Goal: Task Accomplishment & Management: Use online tool/utility

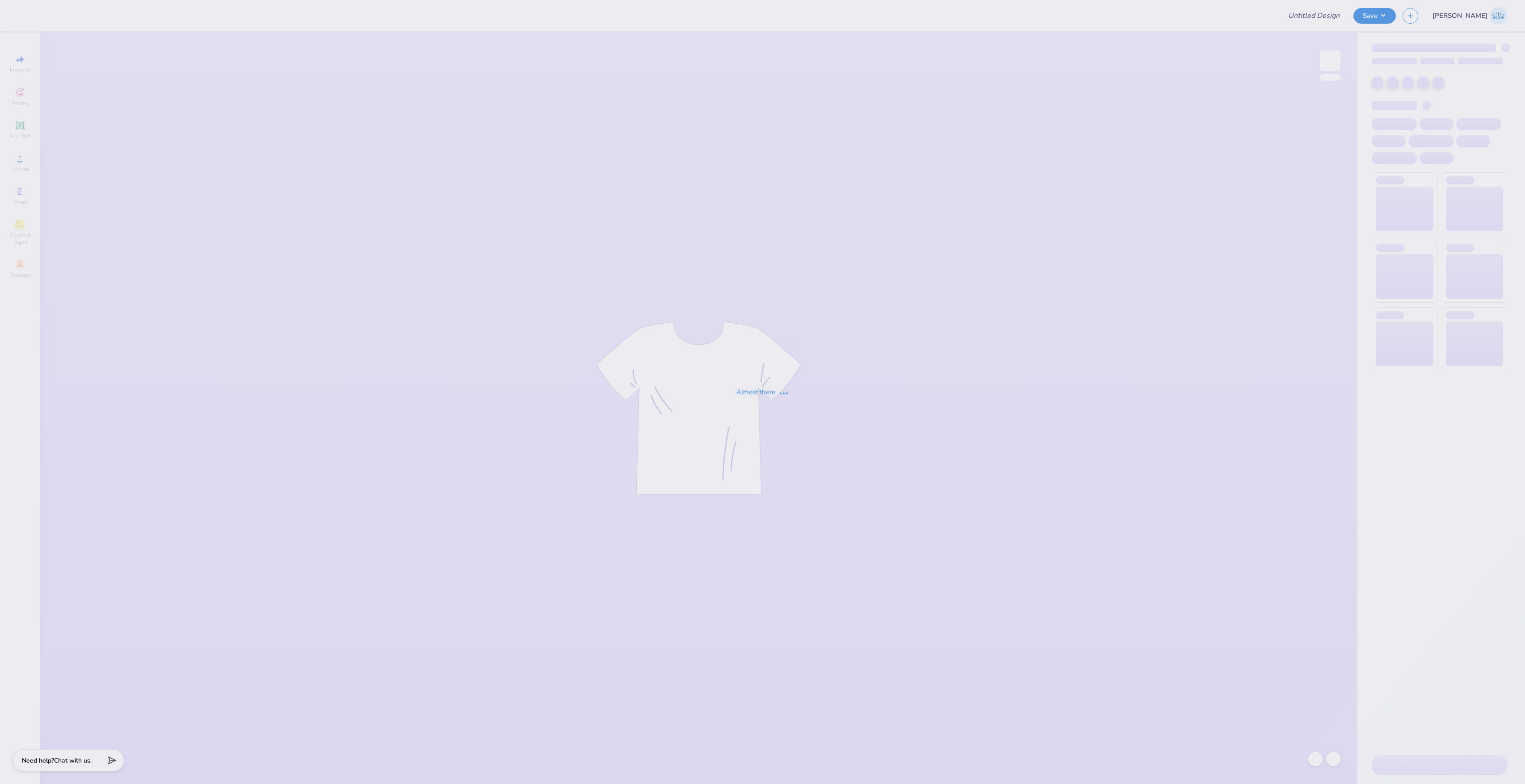
type input "Dphie T Recruitment Shirts Fall 2025"
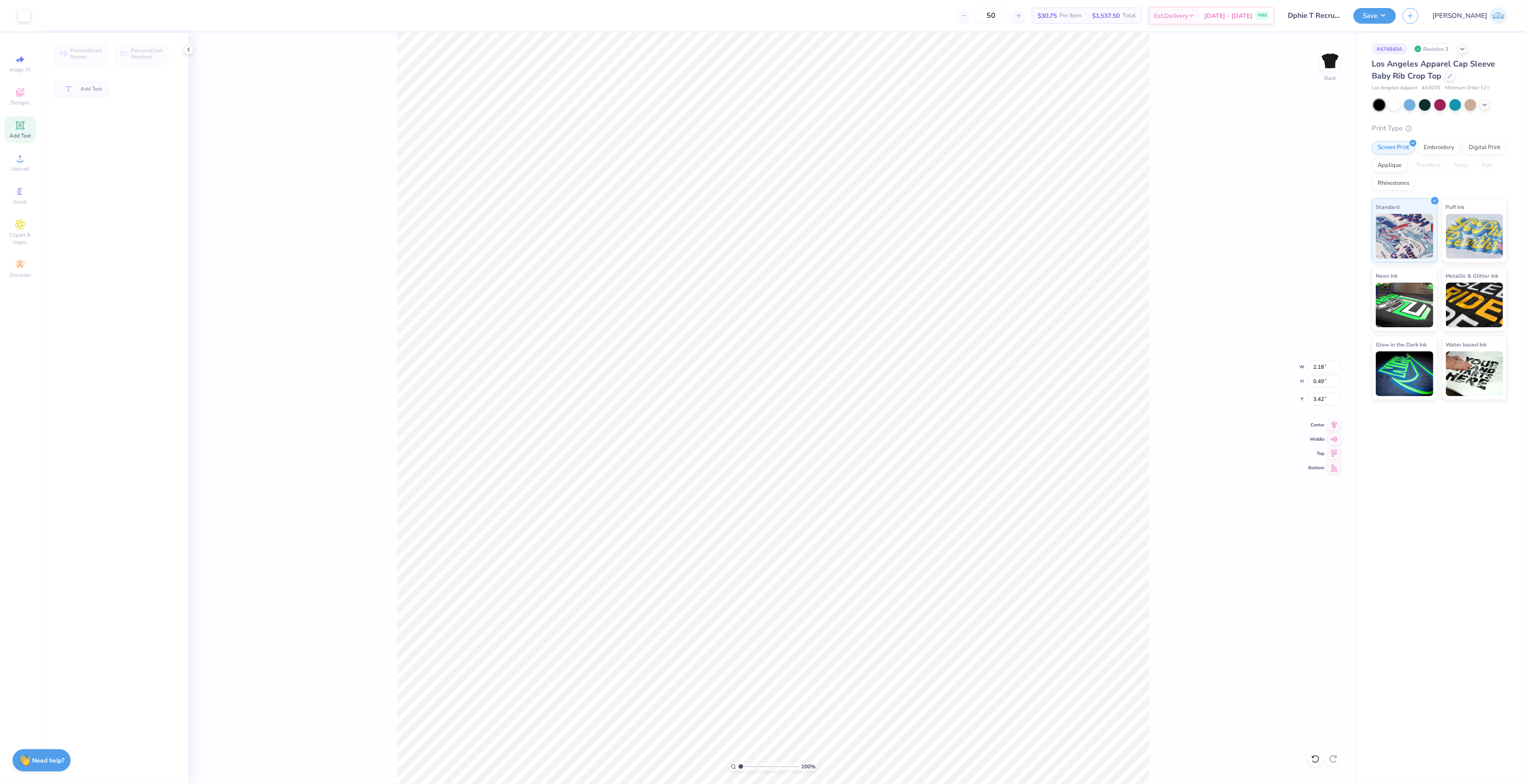
type input "2.18"
type input "0.49"
type input "3.42"
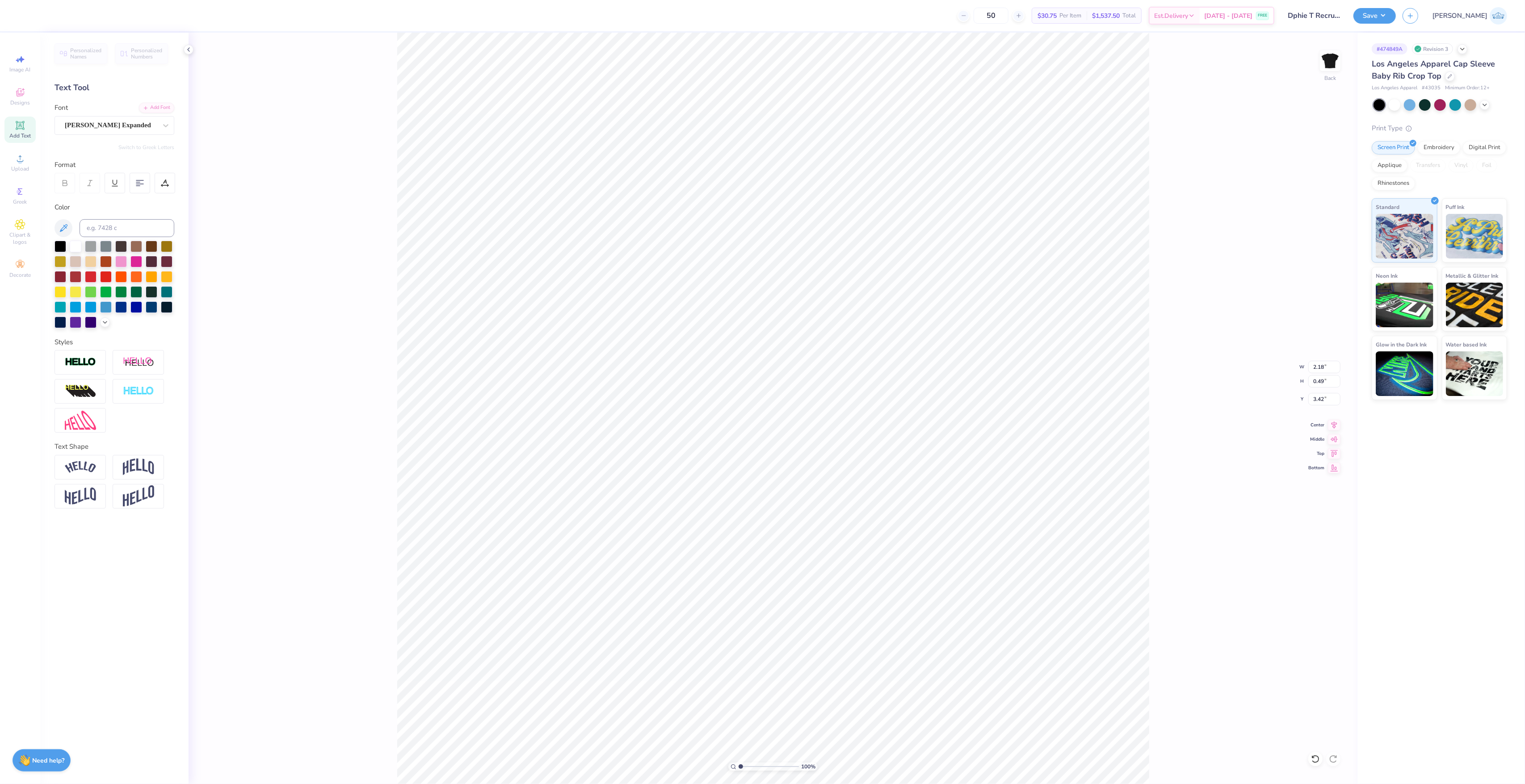
scroll to position [9, 1]
click at [16, 158] on icon at bounding box center [20, 159] width 11 height 11
click at [68, 16] on div at bounding box center [72, 14] width 12 height 12
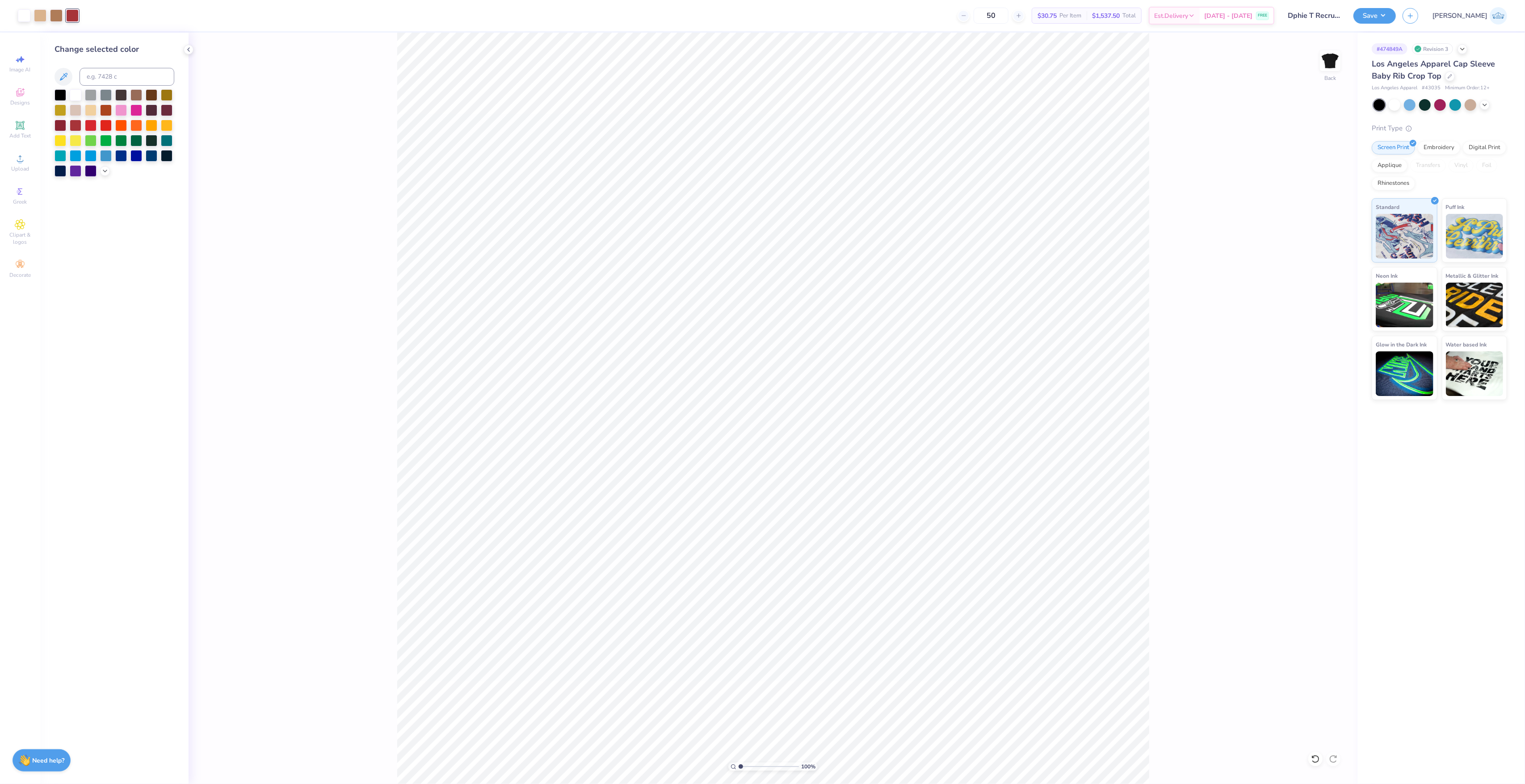
click at [118, 65] on div "Change selected color" at bounding box center [114, 110] width 120 height 134
click at [121, 70] on input at bounding box center [127, 77] width 95 height 18
type input "186"
click at [57, 15] on div at bounding box center [56, 14] width 12 height 12
click at [95, 78] on input at bounding box center [127, 77] width 95 height 18
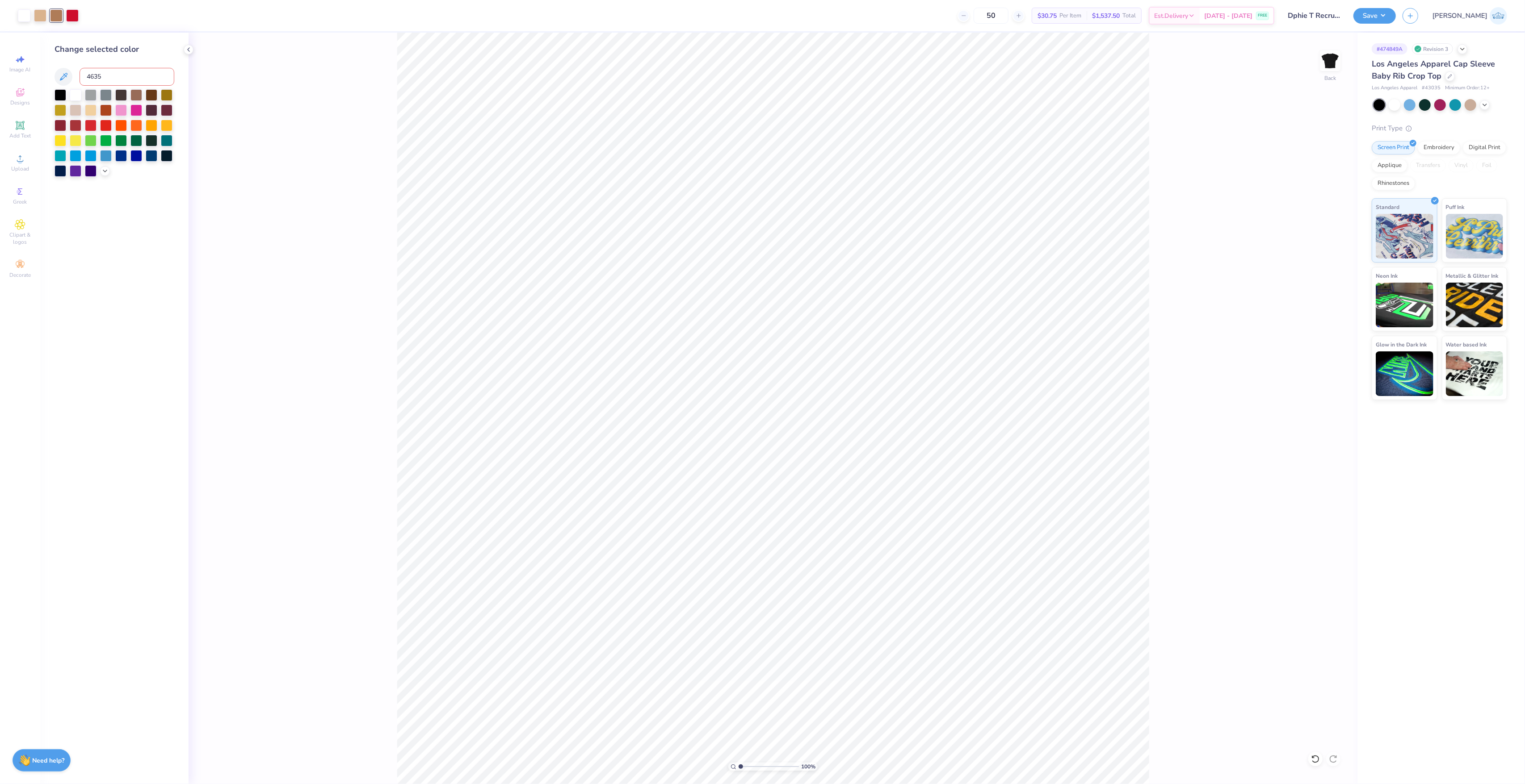
type input "4635"
click at [40, 11] on div at bounding box center [40, 14] width 12 height 12
click at [147, 75] on input at bounding box center [127, 77] width 95 height 18
type input "156"
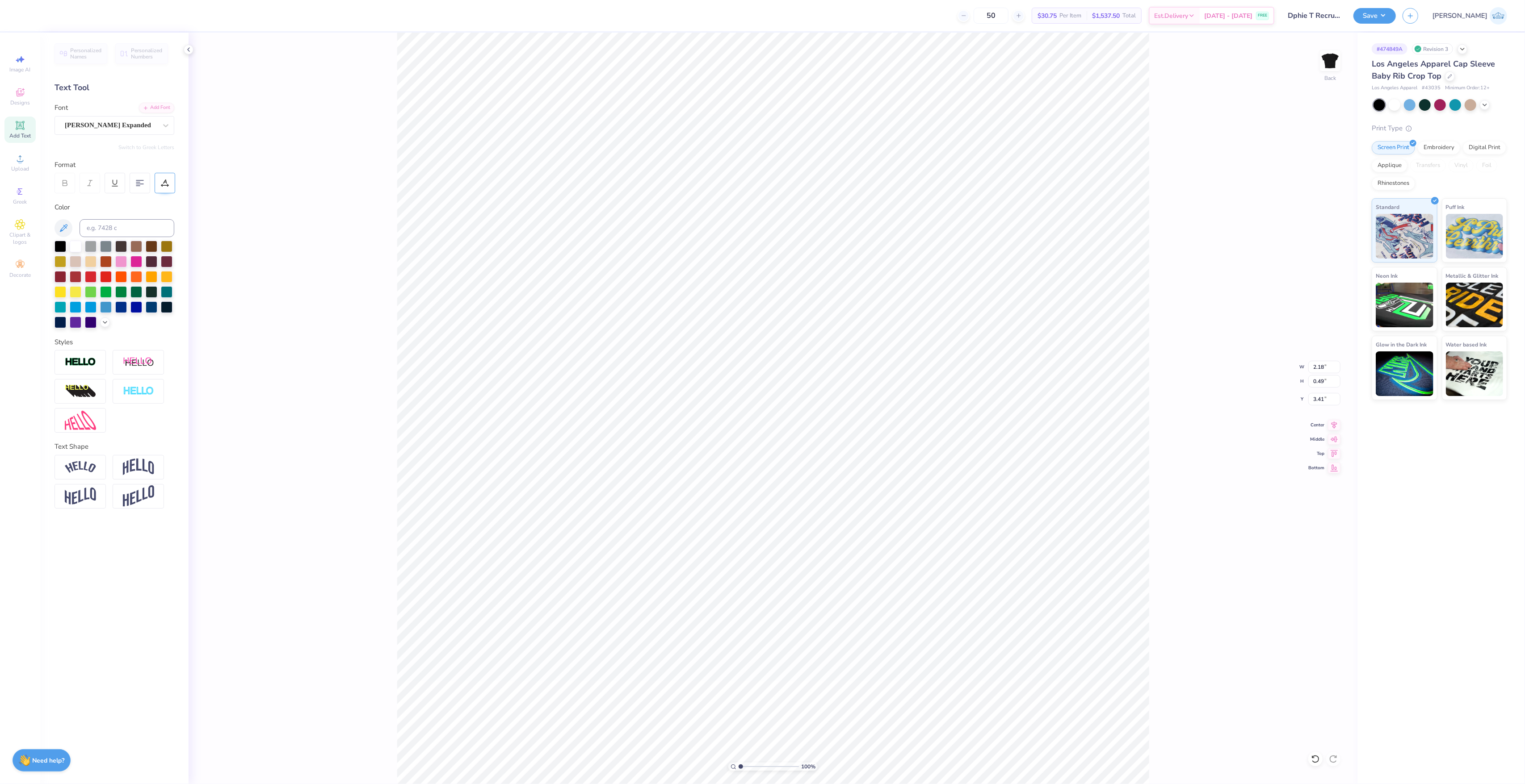
click at [158, 186] on div at bounding box center [165, 183] width 21 height 21
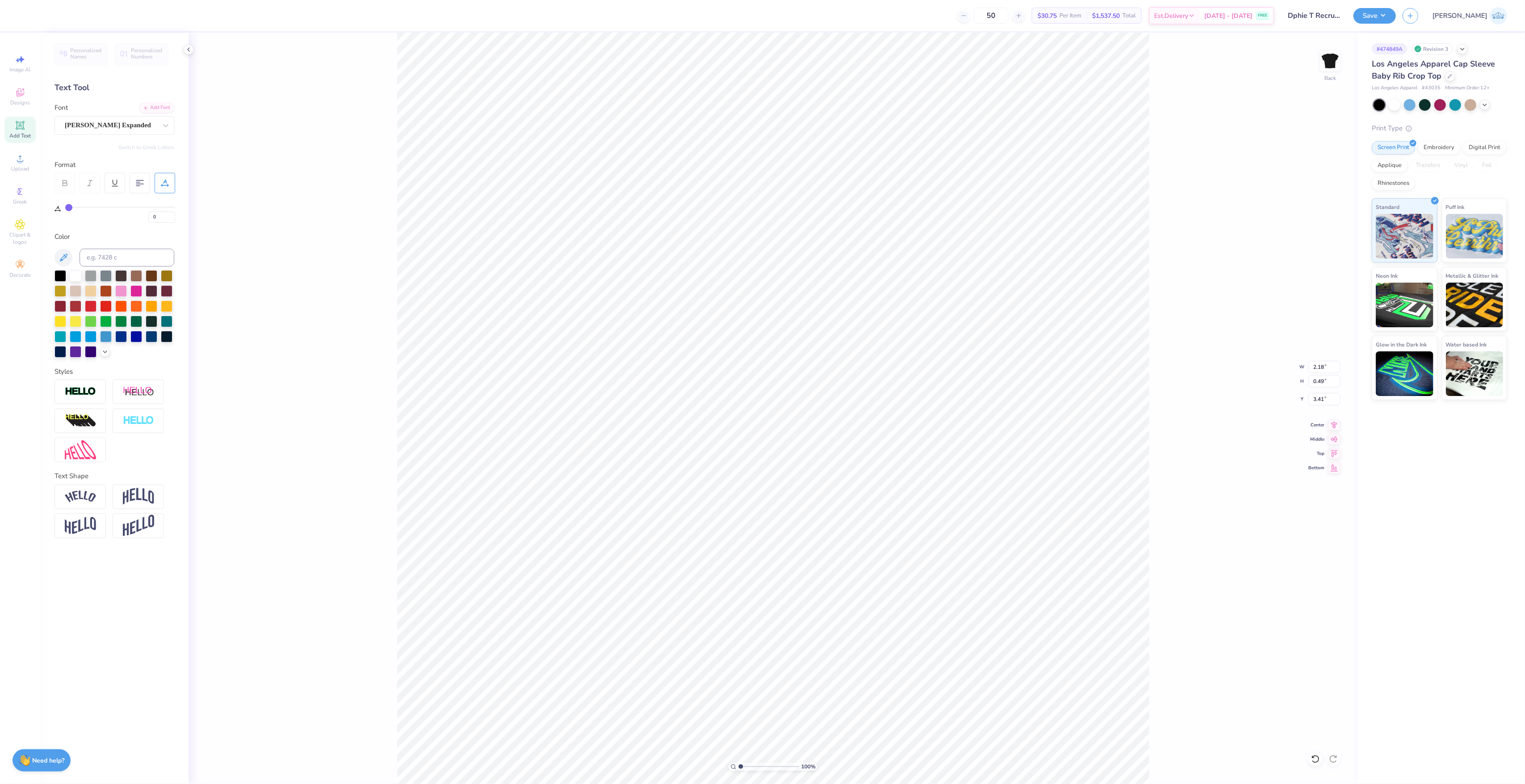
drag, startPoint x: 72, startPoint y: 210, endPoint x: 85, endPoint y: 212, distance: 13.2
click at [85, 212] on div "0" at bounding box center [120, 214] width 110 height 16
type input "6"
type input "7"
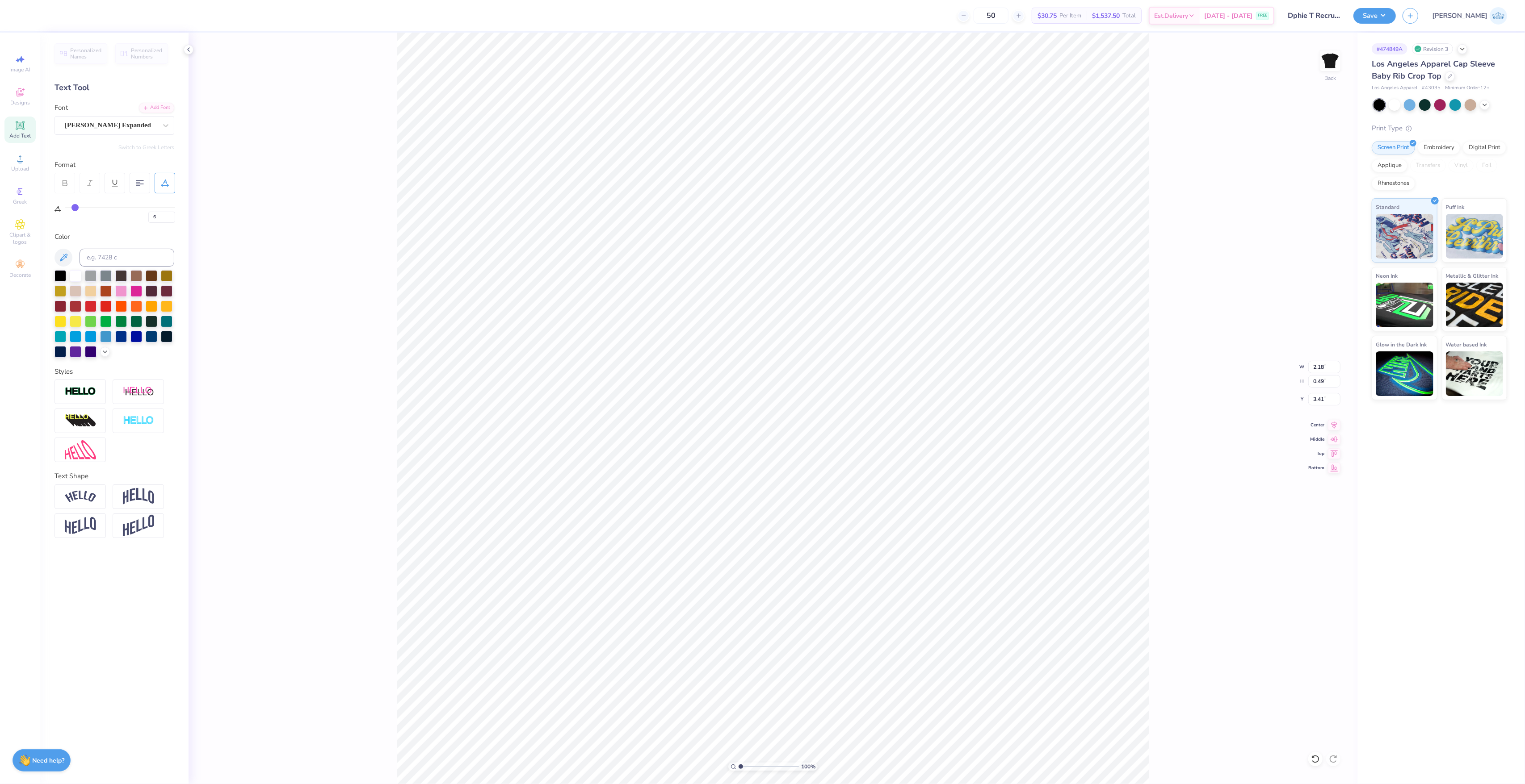
type input "7"
type input "8"
type input "9"
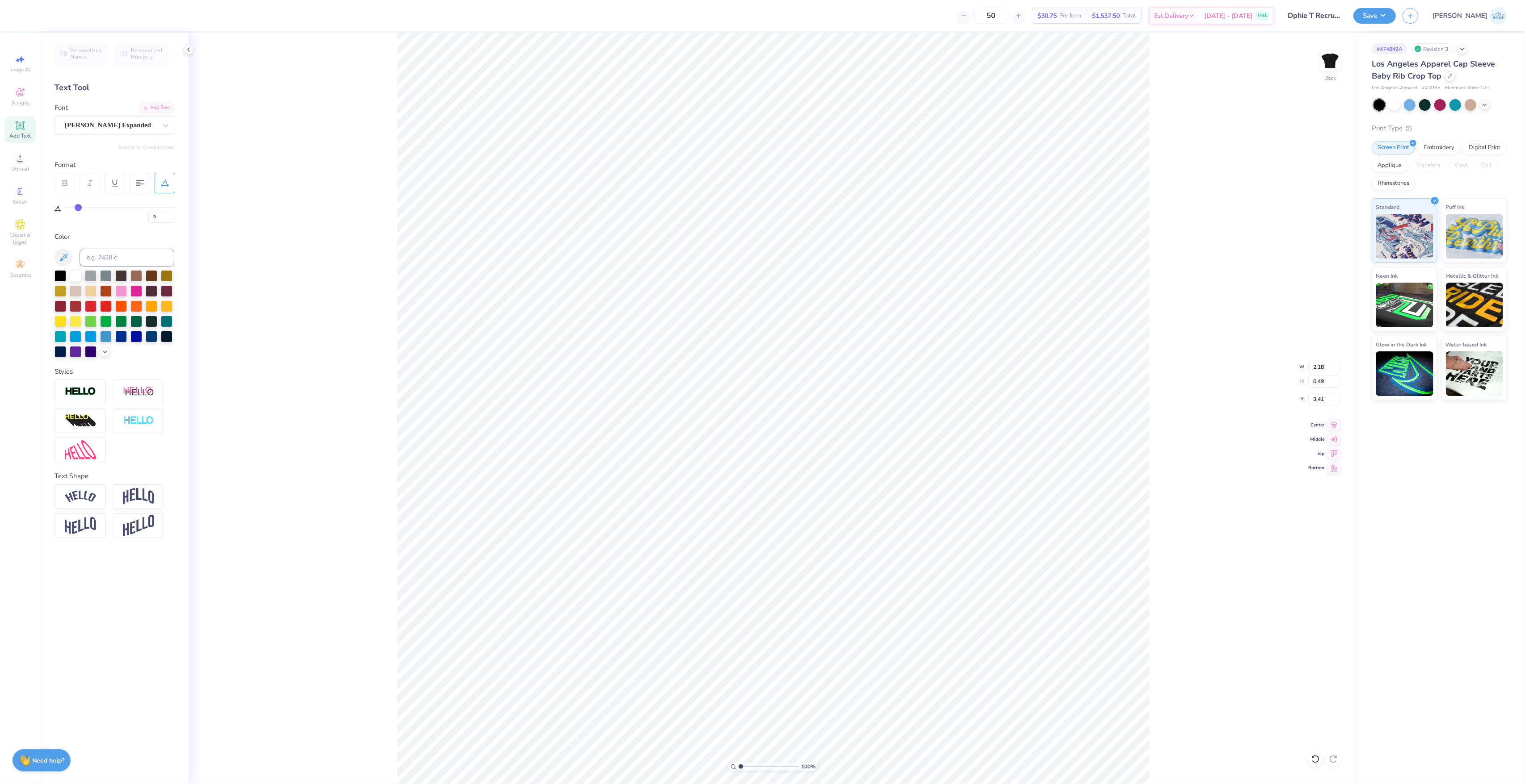
type input "9"
click at [78, 207] on input "range" at bounding box center [120, 207] width 110 height 1
type input "2.43"
type input "10"
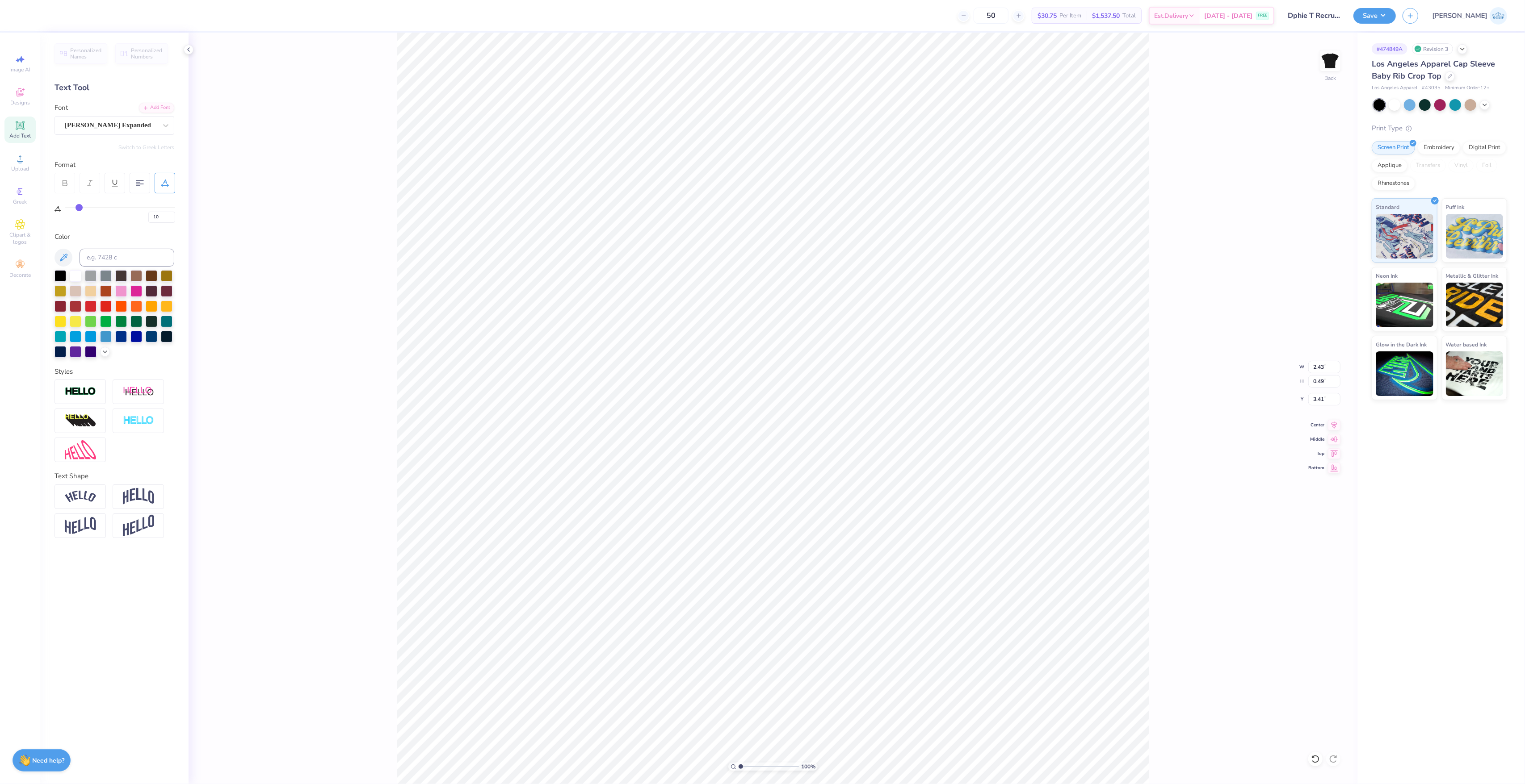
type input "11"
type input "12"
type input "13"
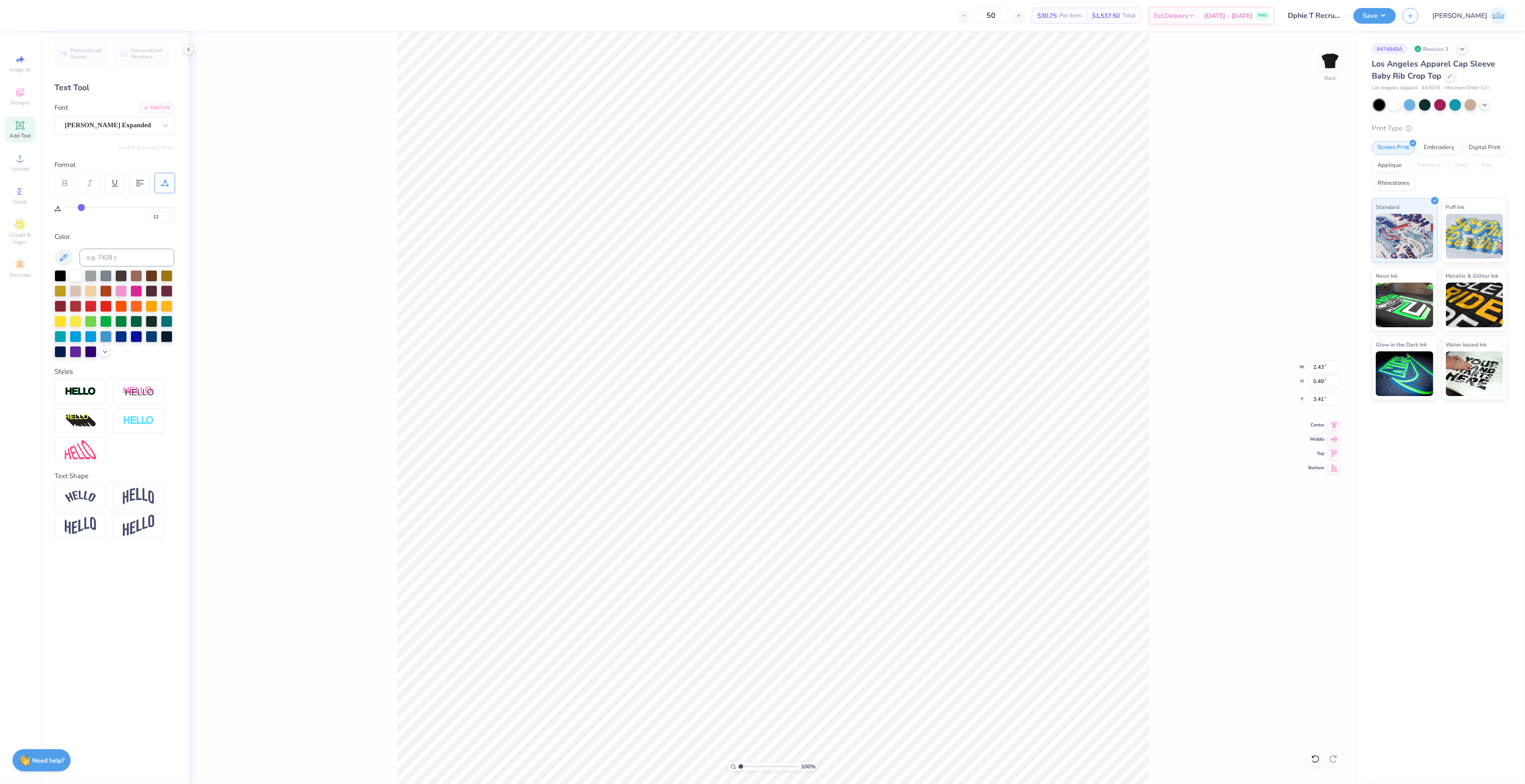
type input "13"
type input "14"
type input "17"
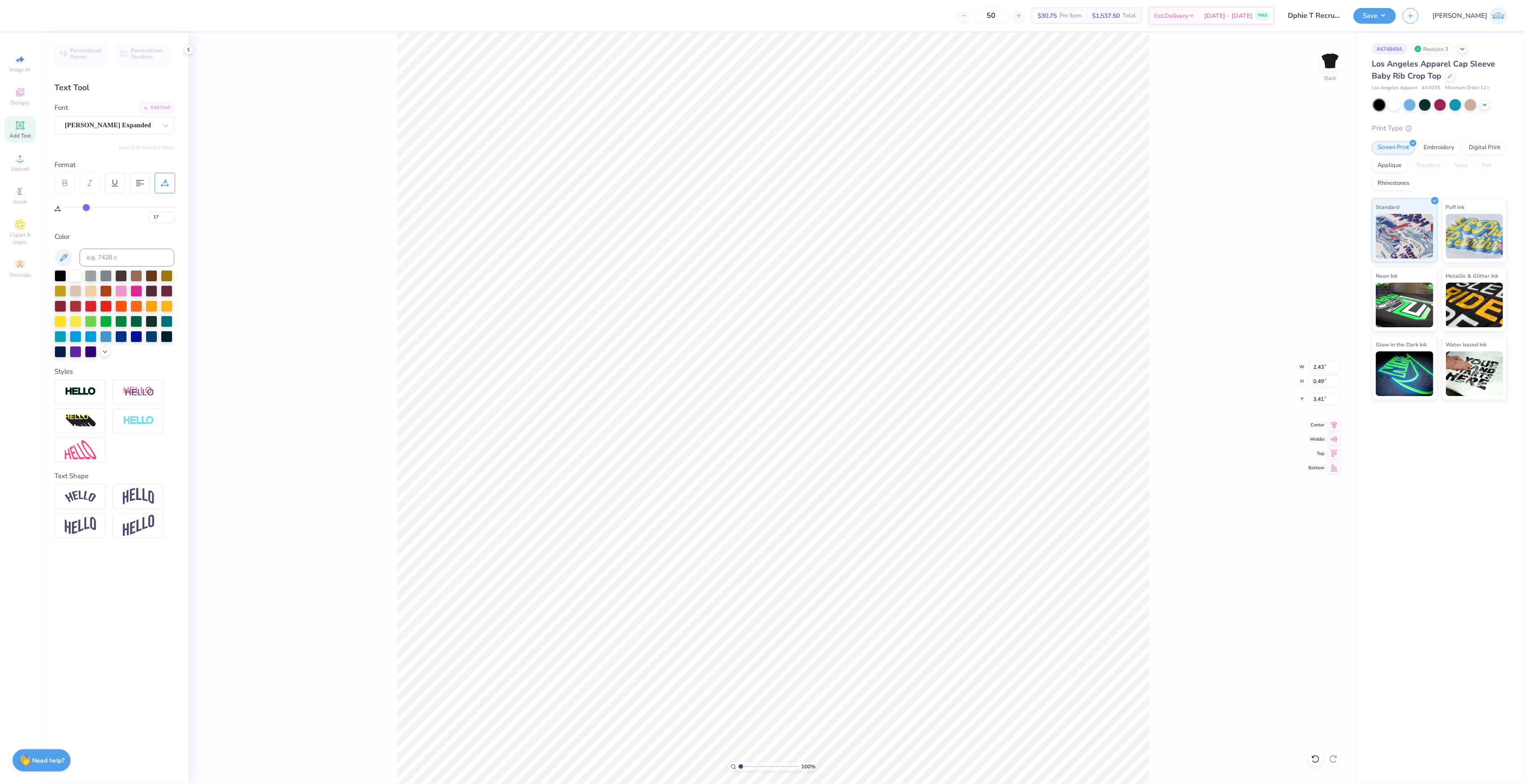
type input "18"
type input "19"
drag, startPoint x: 78, startPoint y: 207, endPoint x: 88, endPoint y: 208, distance: 10.0
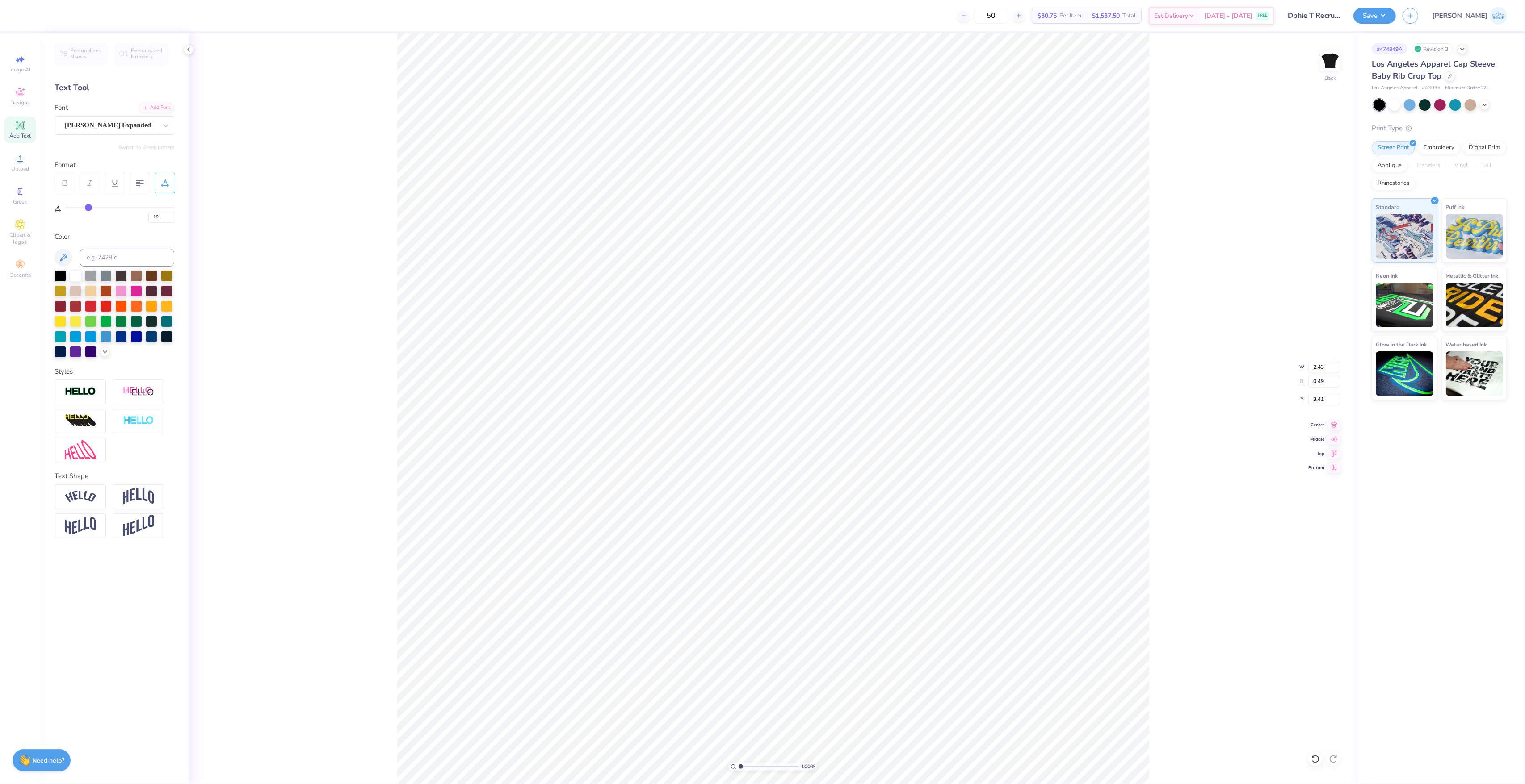
type input "19"
click at [88, 208] on input "range" at bounding box center [120, 207] width 110 height 1
type input "2.70"
type input "3.39"
click at [1324, 422] on span "Center" at bounding box center [1316, 424] width 16 height 7
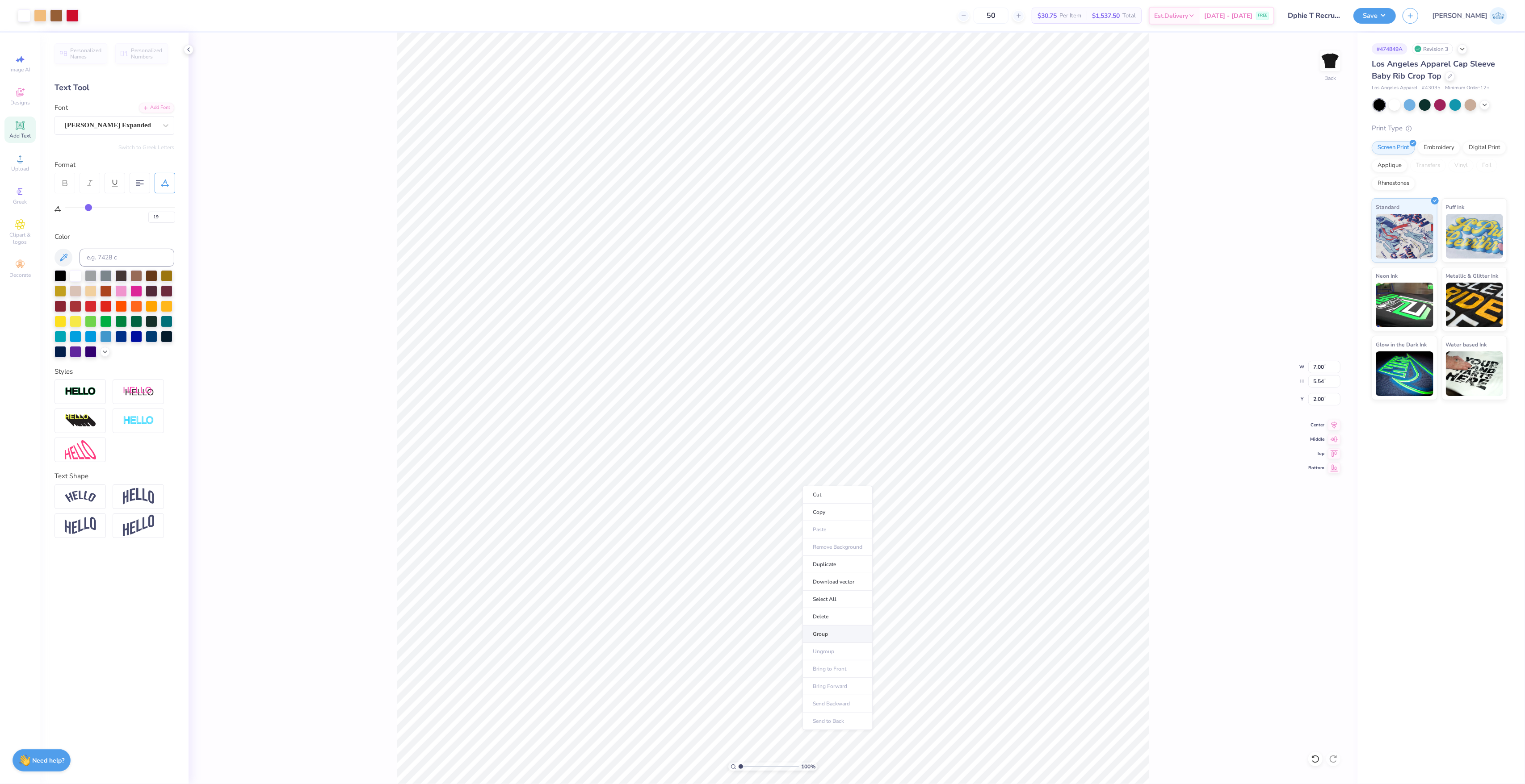
click at [866, 636] on li "Group" at bounding box center [838, 634] width 70 height 17
click at [1396, 14] on button "Save" at bounding box center [1375, 14] width 43 height 15
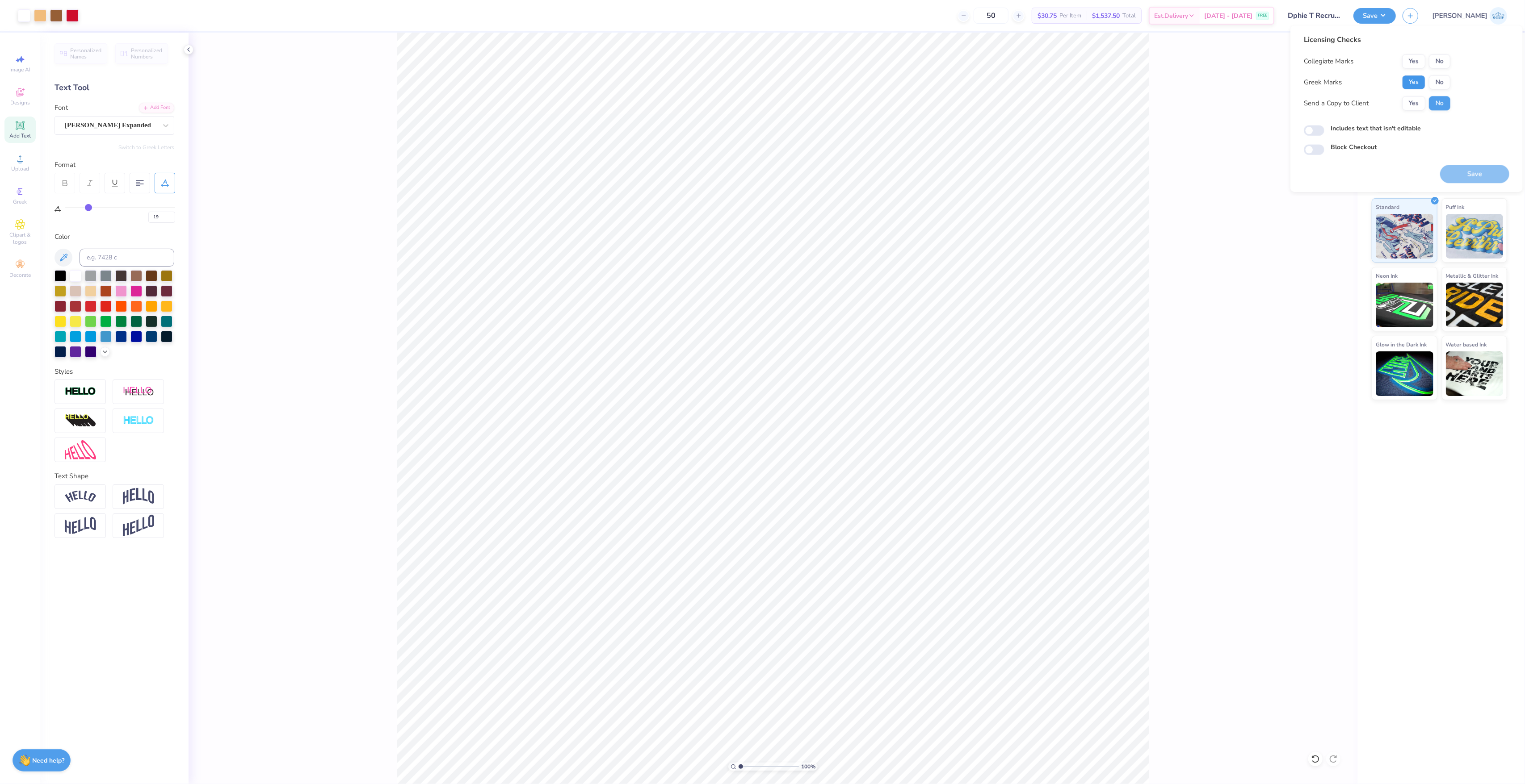
click at [1414, 76] on button "Yes" at bounding box center [1413, 82] width 23 height 14
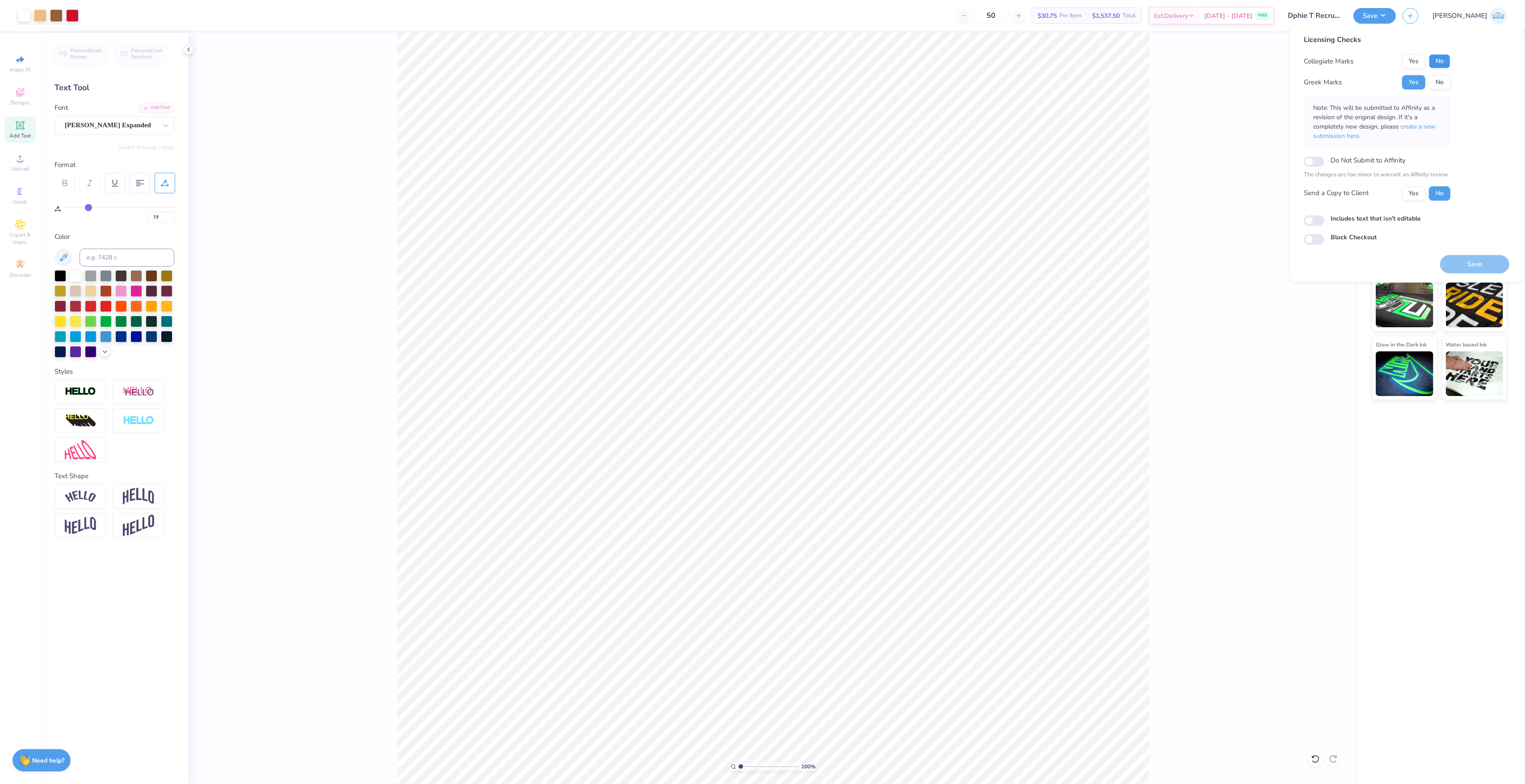
click at [1446, 64] on button "No" at bounding box center [1440, 61] width 21 height 14
click at [1417, 188] on button "Yes" at bounding box center [1413, 193] width 23 height 14
click at [1315, 217] on input "Includes text that isn't editable" at bounding box center [1314, 221] width 21 height 11
checkbox input "true"
click at [1459, 256] on button "Save" at bounding box center [1475, 264] width 69 height 18
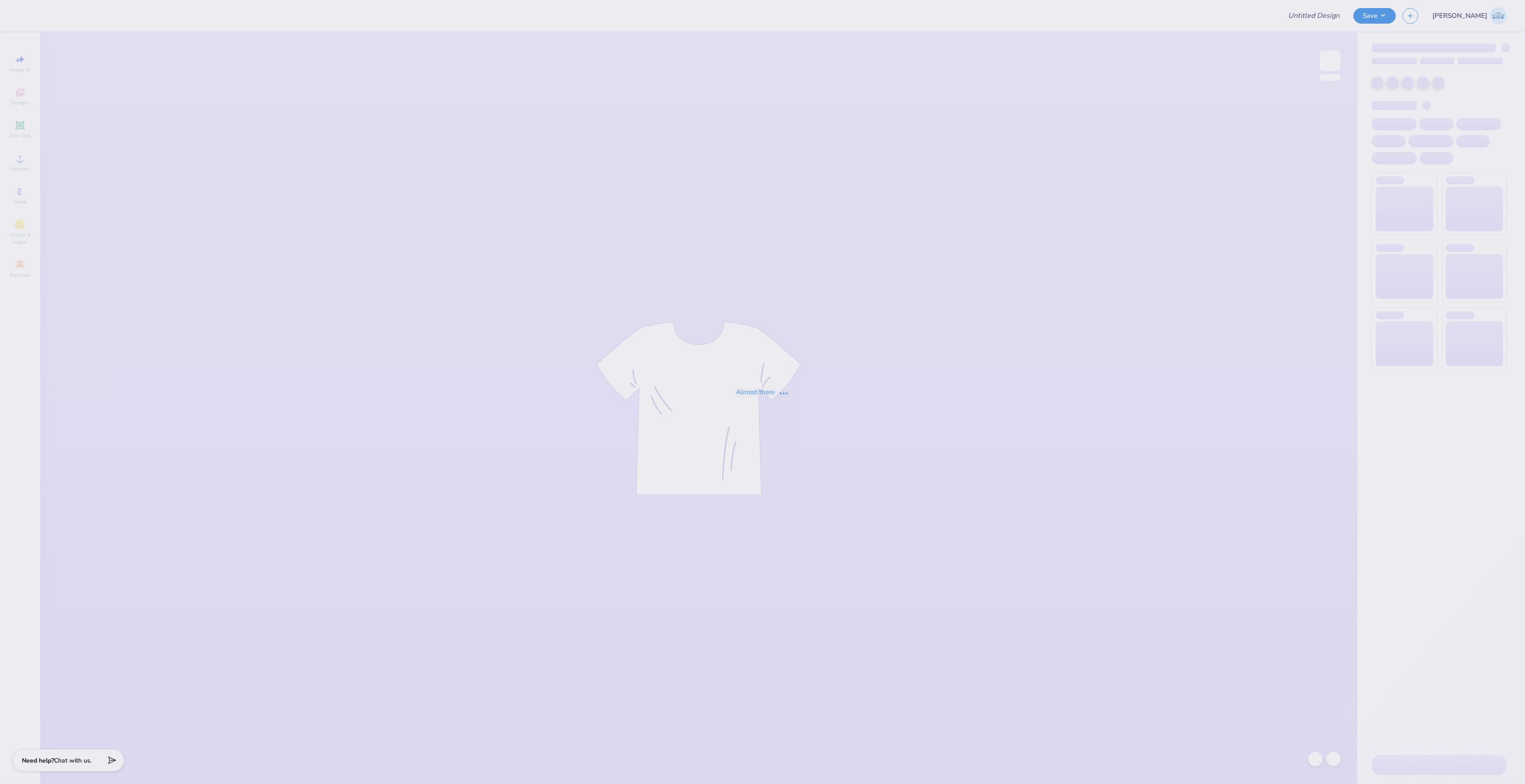
type input "Recruitment"
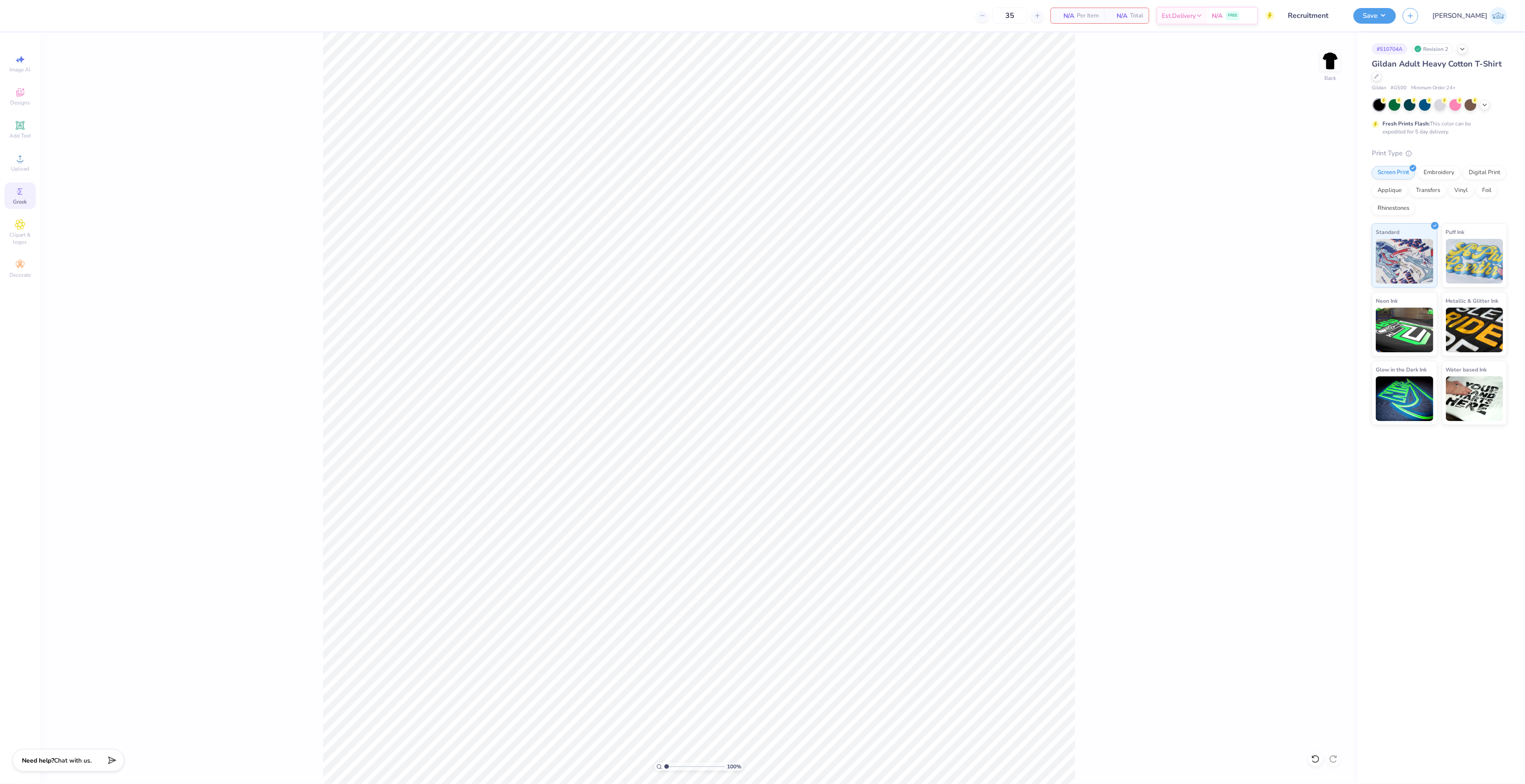
click at [26, 185] on div "Greek" at bounding box center [20, 196] width 31 height 27
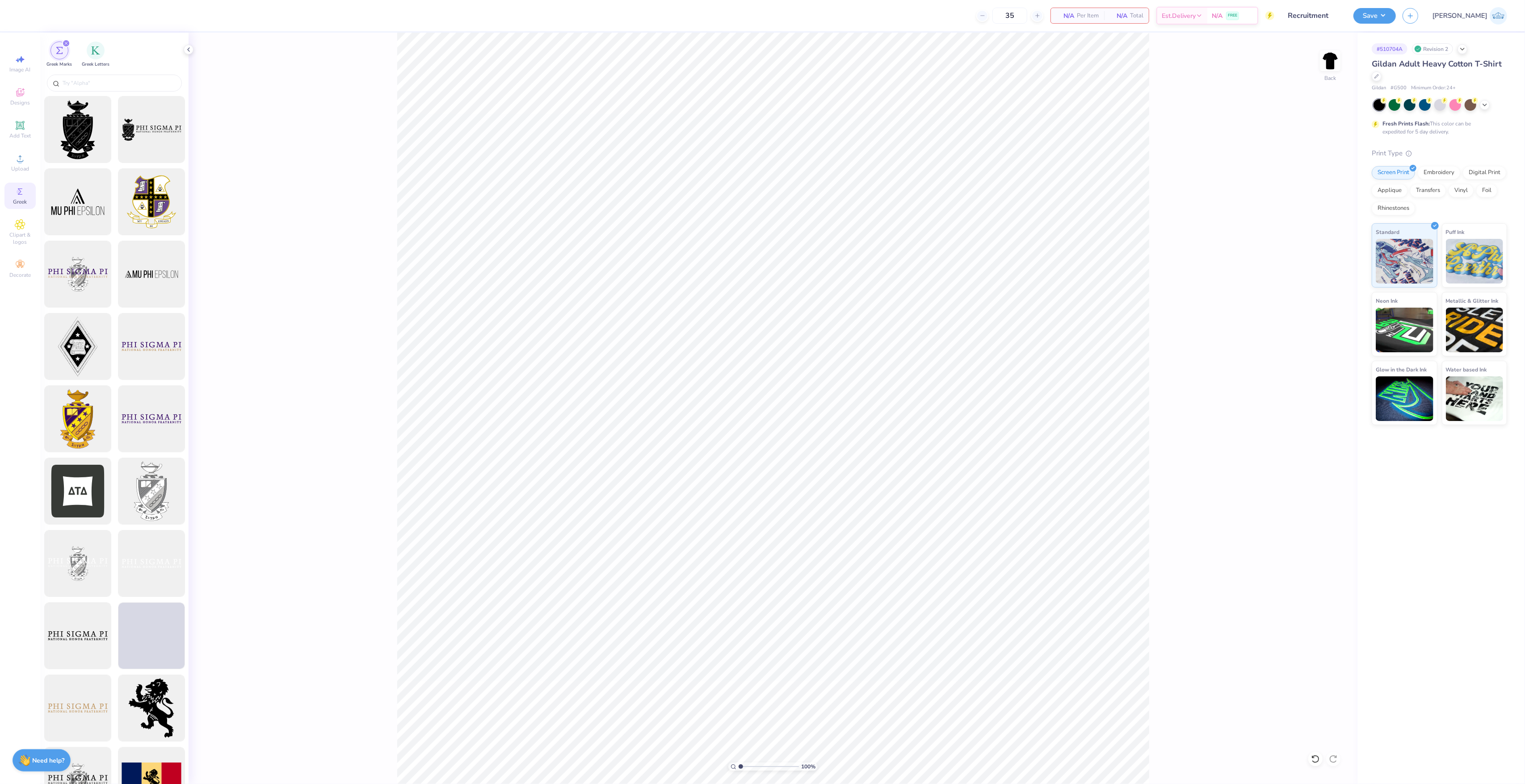
click at [7, 147] on div "Image AI Designs Add Text Upload Greek Clipart & logos Decorate" at bounding box center [20, 166] width 31 height 232
click at [18, 159] on icon at bounding box center [20, 159] width 11 height 11
click at [1315, 366] on input "12.57" at bounding box center [1324, 367] width 32 height 12
type input "7.00"
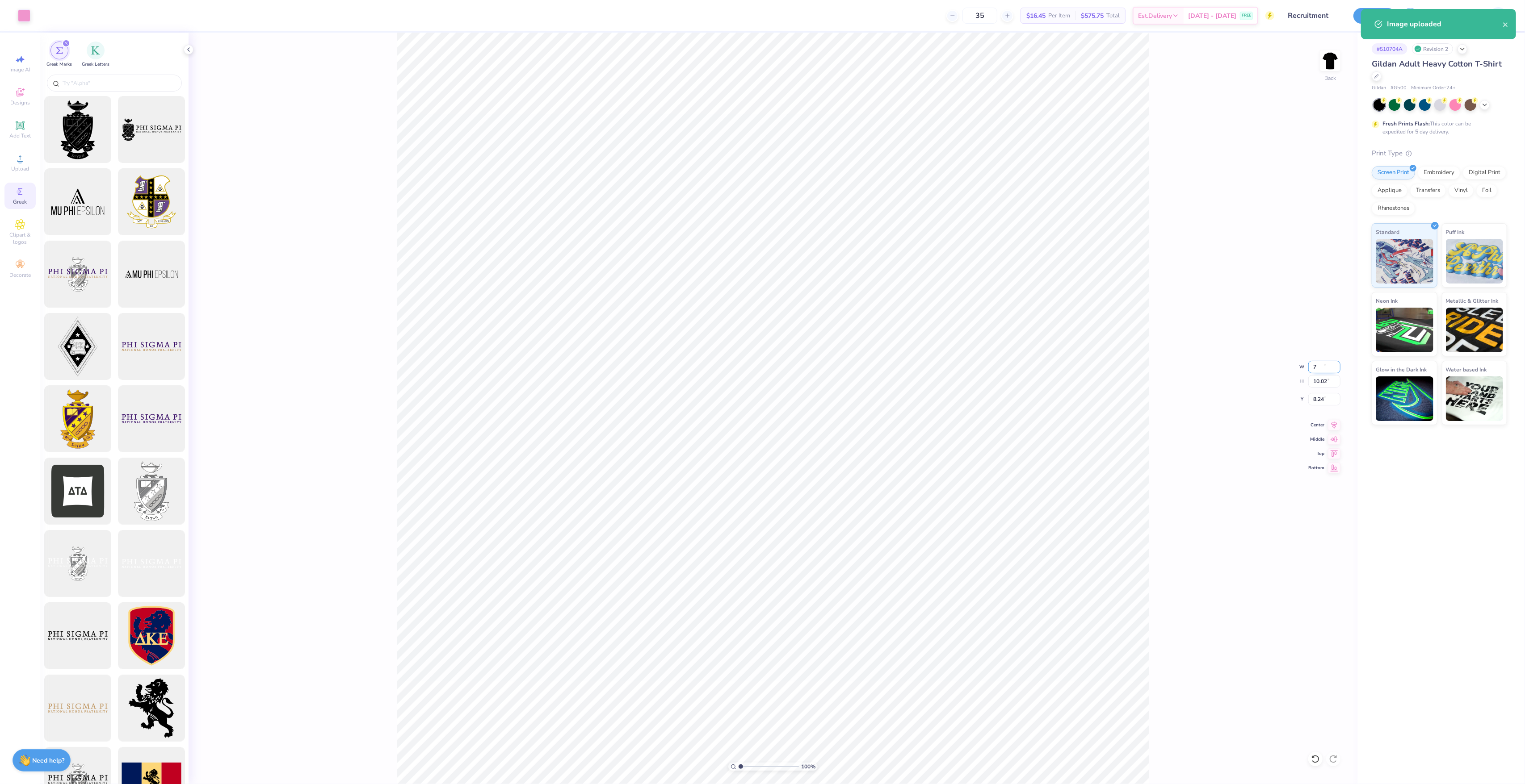
type input "10.02"
click at [1312, 395] on input "8.24" at bounding box center [1324, 399] width 32 height 12
type input "3.00"
click at [1331, 420] on icon at bounding box center [1334, 424] width 12 height 11
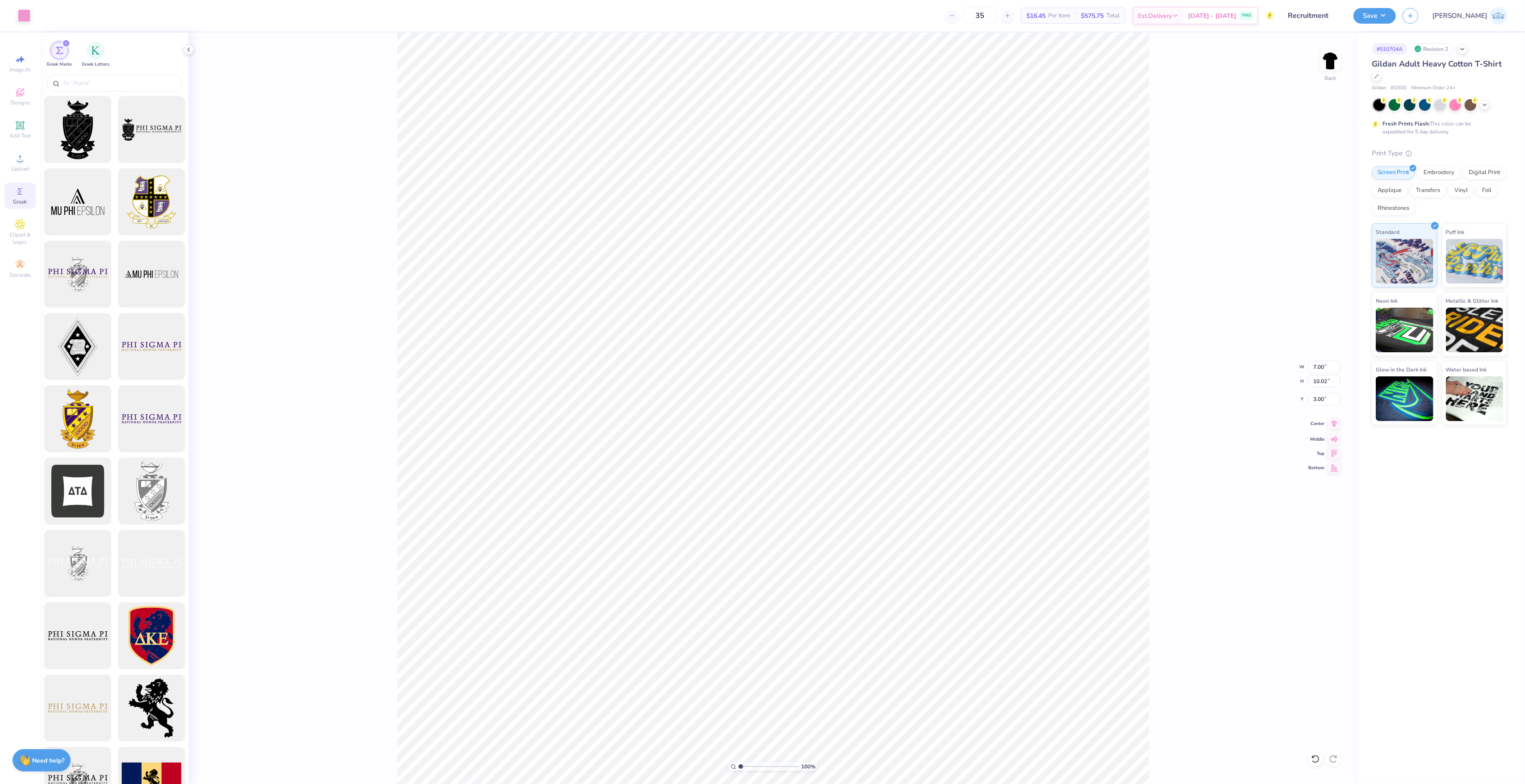
click at [1333, 429] on icon at bounding box center [1334, 424] width 12 height 11
click at [1396, 23] on div "Save" at bounding box center [1375, 16] width 43 height 15
click at [1396, 18] on button "Save" at bounding box center [1375, 14] width 43 height 15
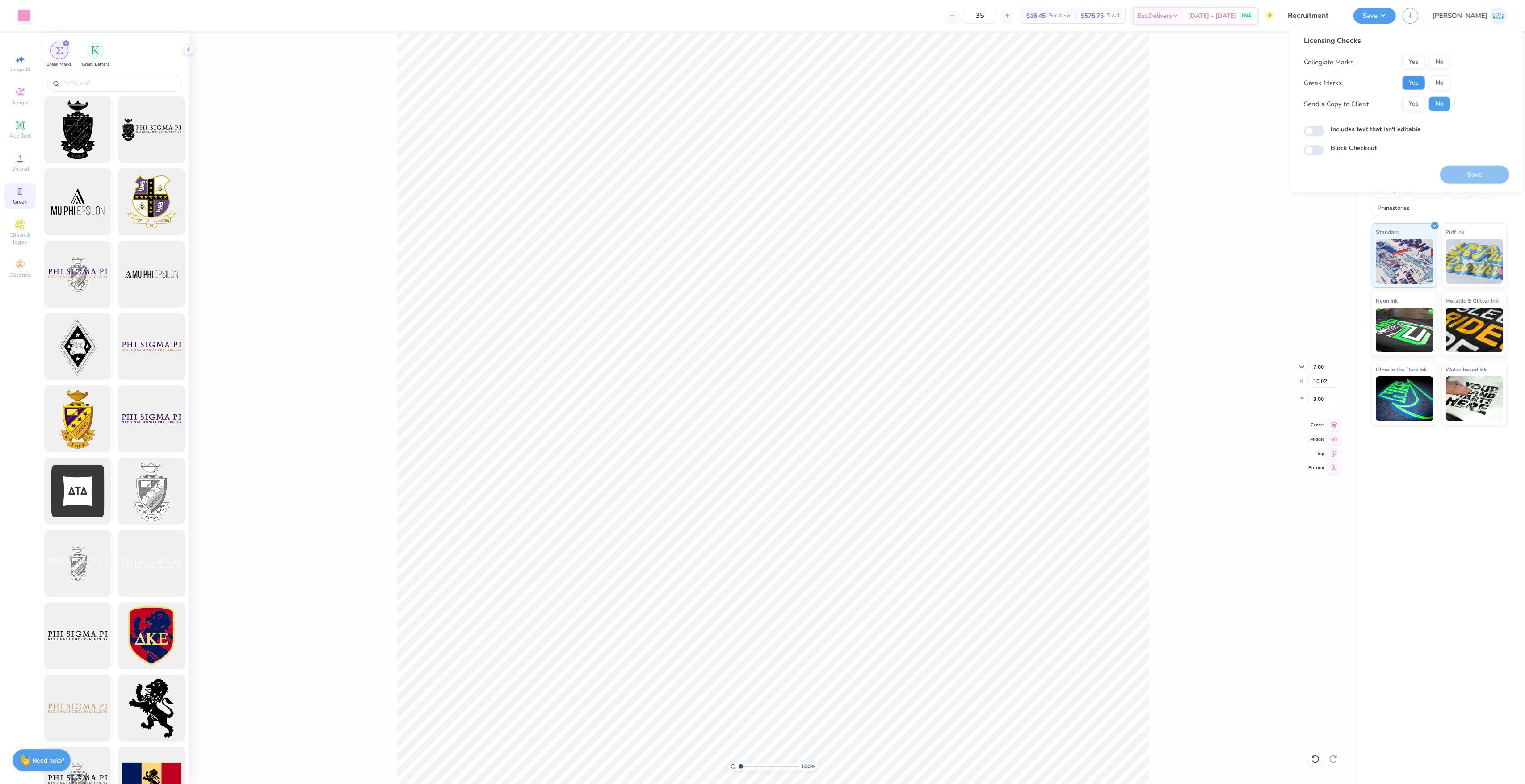
click at [1416, 82] on button "Yes" at bounding box center [1413, 83] width 23 height 14
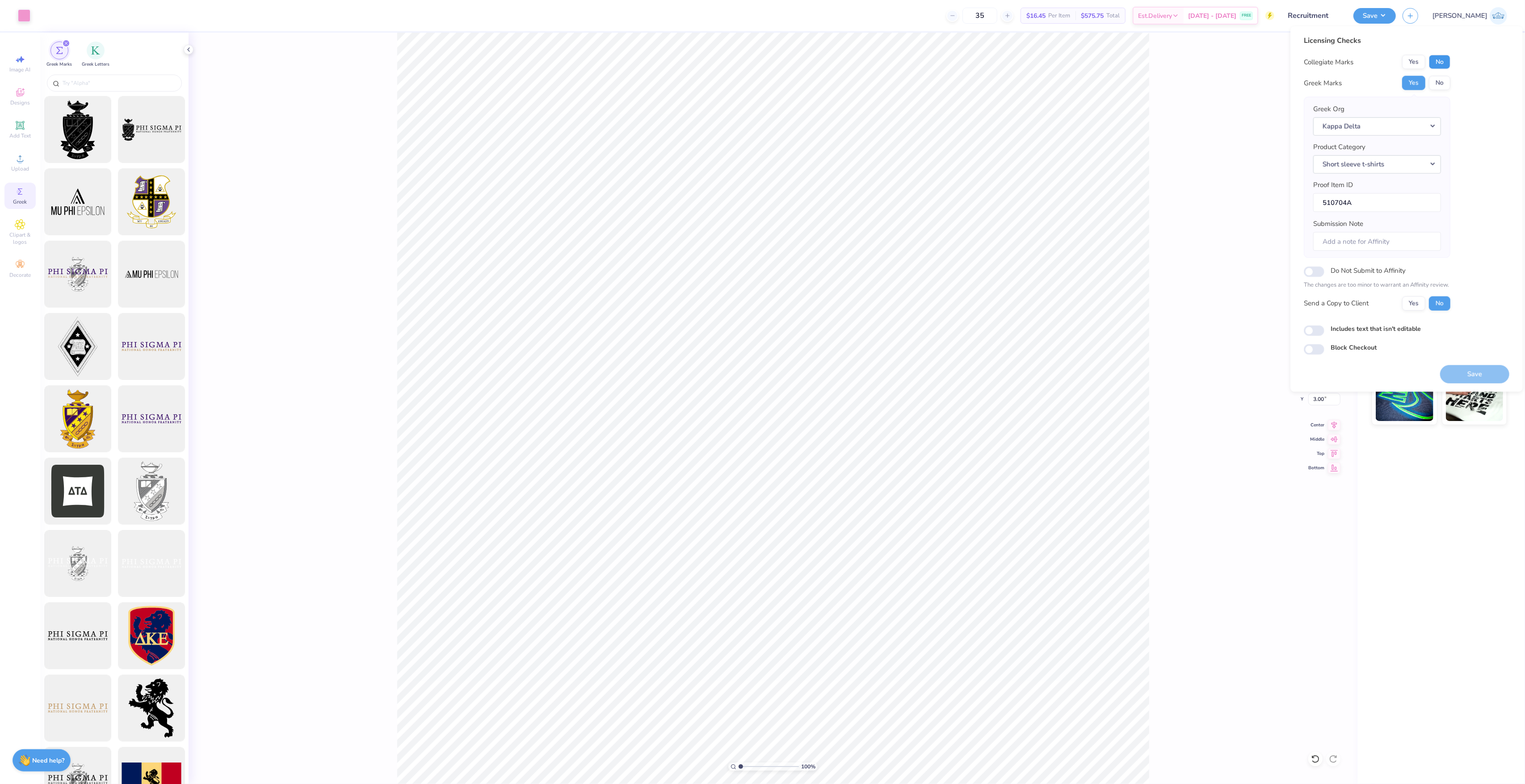
click at [1437, 66] on button "No" at bounding box center [1440, 62] width 21 height 14
click at [1415, 309] on button "Yes" at bounding box center [1413, 303] width 23 height 14
click at [1321, 331] on input "Includes text that isn't editable" at bounding box center [1314, 330] width 21 height 11
checkbox input "true"
click at [1459, 372] on button "Save" at bounding box center [1475, 374] width 69 height 18
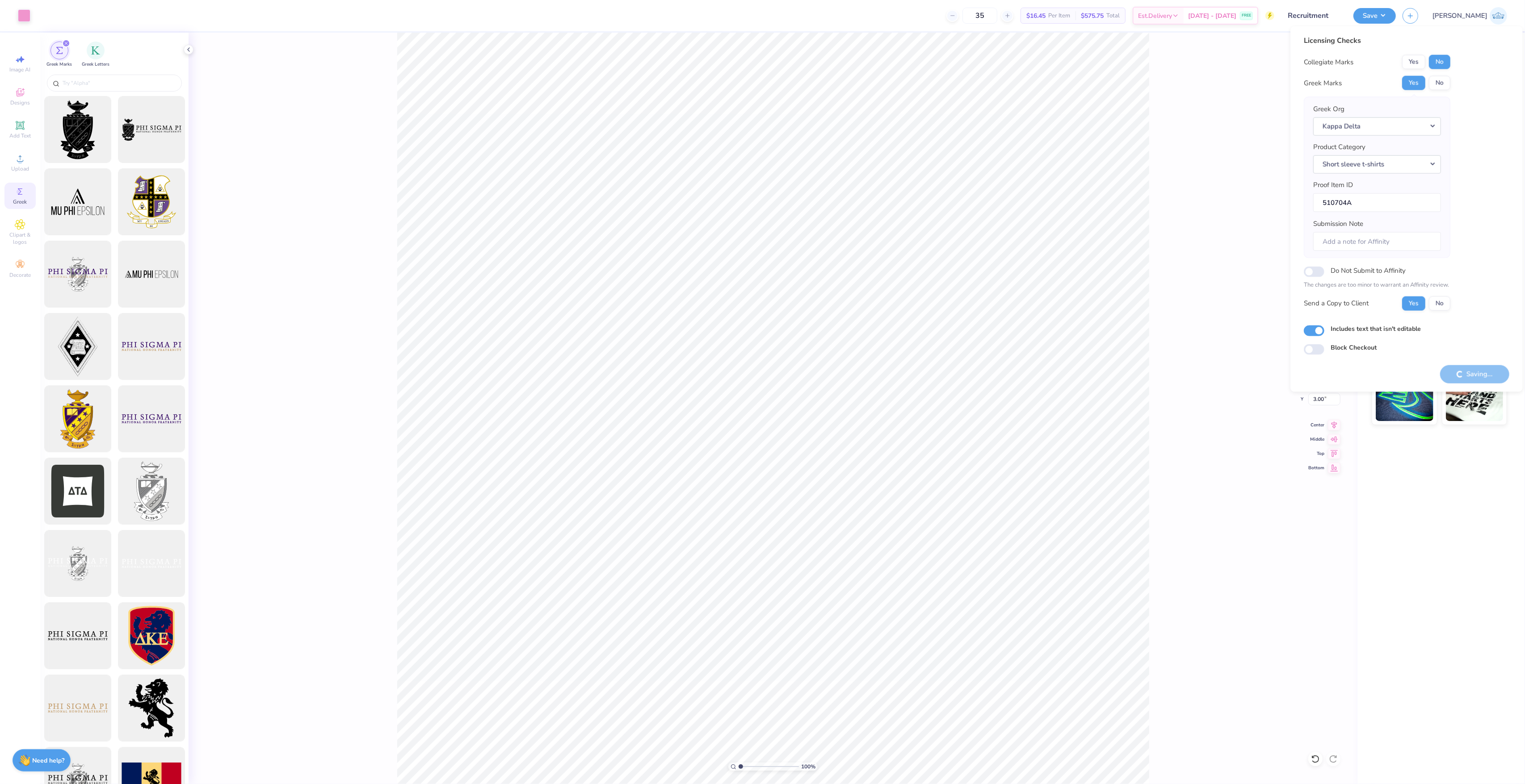
click at [67, 43] on icon "filter for Greek Marks" at bounding box center [66, 43] width 4 height 4
